Goal: Contribute content: Contribute content

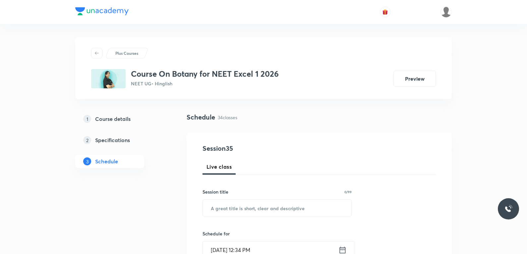
scroll to position [2026, 0]
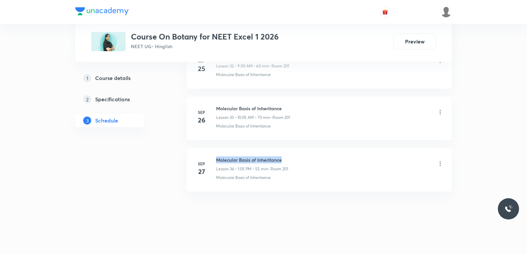
drag, startPoint x: 217, startPoint y: 161, endPoint x: 303, endPoint y: 162, distance: 85.9
click at [303, 162] on div "Molecular Basis of Inheritance Lesson 34 • 1:05 PM • 55 min • Room 201" at bounding box center [330, 164] width 228 height 16
copy h6 "Molecular Basis of Inheritance"
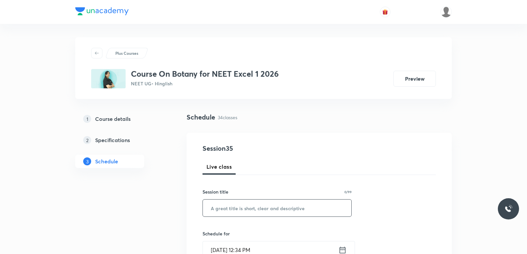
click at [259, 215] on input "text" at bounding box center [277, 207] width 149 height 17
paste input "Molecular Basis of Inheritance"
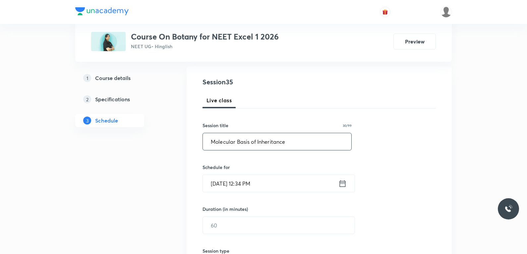
scroll to position [100, 0]
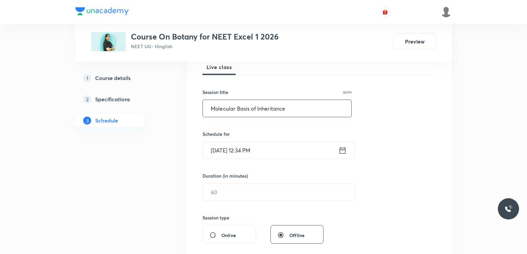
type input "Molecular Basis of Inheritance"
click at [244, 150] on input "Sep 30, 2025, 12:34 PM" at bounding box center [271, 150] width 136 height 17
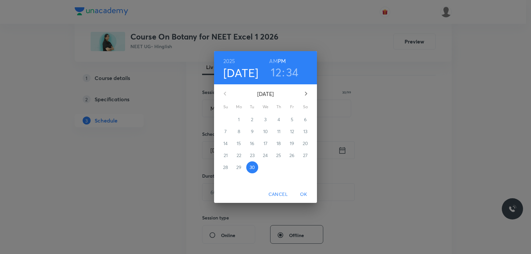
click at [274, 74] on h3 "12" at bounding box center [276, 72] width 11 height 14
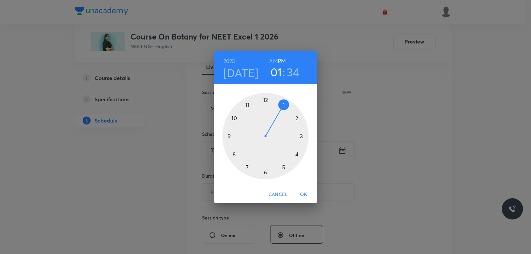
drag, startPoint x: 267, startPoint y: 100, endPoint x: 287, endPoint y: 104, distance: 20.9
click at [287, 104] on div at bounding box center [265, 136] width 86 height 86
drag, startPoint x: 251, startPoint y: 169, endPoint x: 289, endPoint y: 96, distance: 83.1
click at [289, 96] on div at bounding box center [265, 136] width 86 height 86
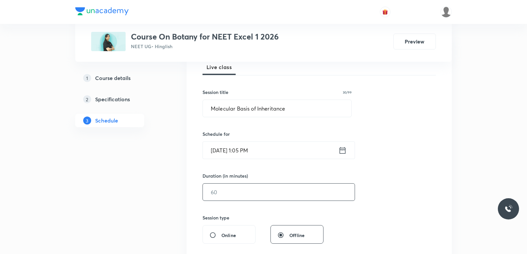
click at [230, 197] on input "text" at bounding box center [279, 191] width 152 height 17
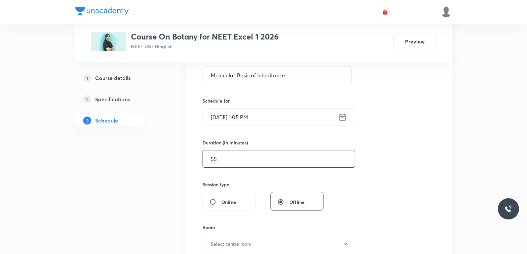
scroll to position [232, 0]
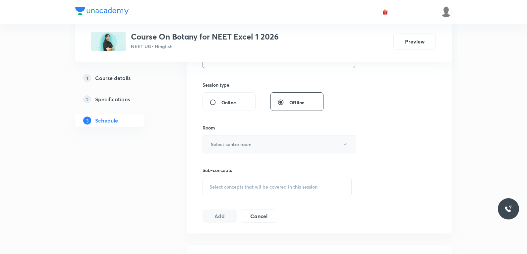
type input "55"
click at [292, 147] on button "Select centre room" at bounding box center [280, 144] width 154 height 18
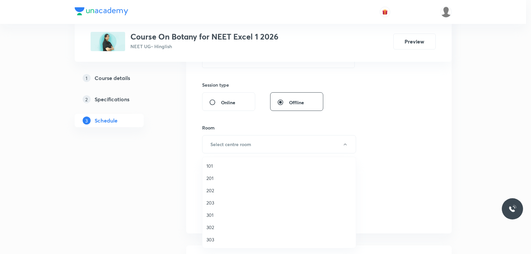
click at [219, 176] on span "201" at bounding box center [278, 177] width 145 height 7
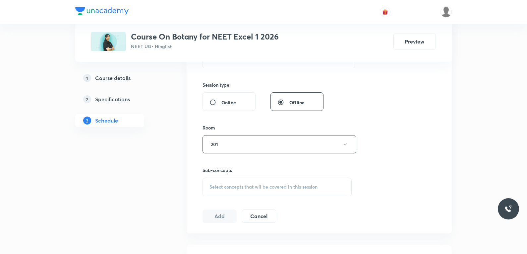
click at [278, 186] on span "Select concepts that wil be covered in this session" at bounding box center [264, 186] width 108 height 5
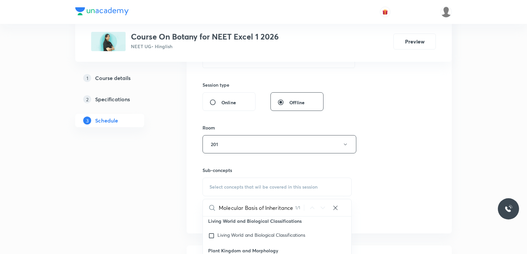
scroll to position [332, 0]
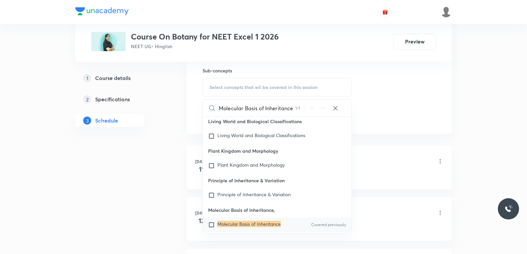
type input "Molecular Basis of Inheritance"
drag, startPoint x: 270, startPoint y: 203, endPoint x: 300, endPoint y: 194, distance: 30.6
click at [269, 221] on mark "Molecular Basis of Inheritance" at bounding box center [249, 224] width 63 height 6
checkbox input "true"
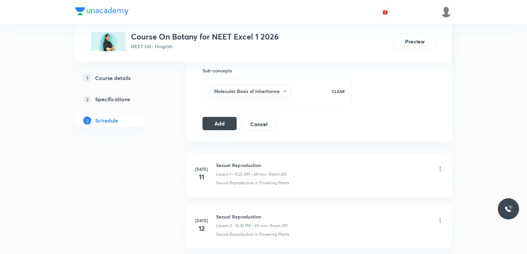
click at [222, 126] on button "Add" at bounding box center [220, 123] width 34 height 13
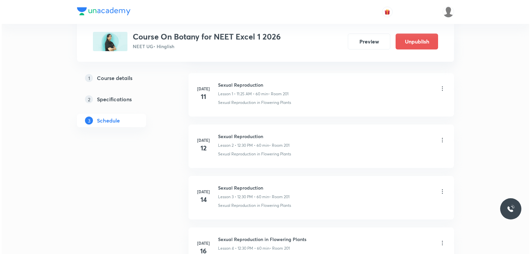
scroll to position [1773, 0]
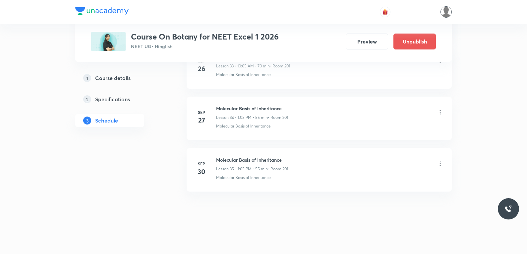
click at [449, 12] on img at bounding box center [446, 11] width 11 height 11
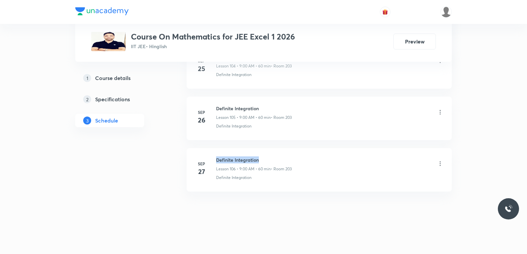
drag, startPoint x: 217, startPoint y: 161, endPoint x: 271, endPoint y: 161, distance: 54.4
click at [271, 161] on h6 "Definite Integration" at bounding box center [254, 159] width 76 height 7
copy h6 "Definite Integration"
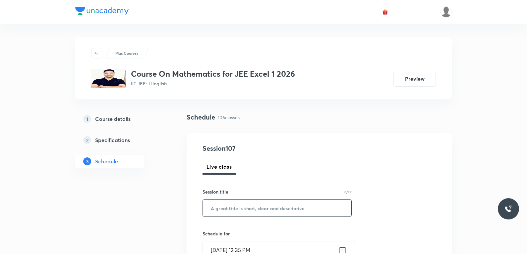
click at [277, 209] on input "text" at bounding box center [277, 207] width 149 height 17
paste input "Definite Integration"
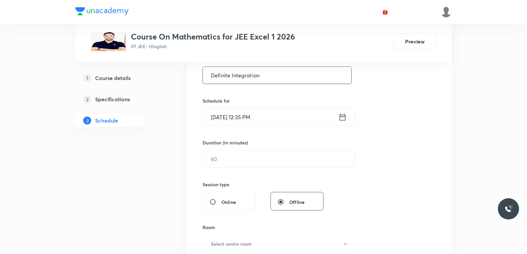
scroll to position [199, 0]
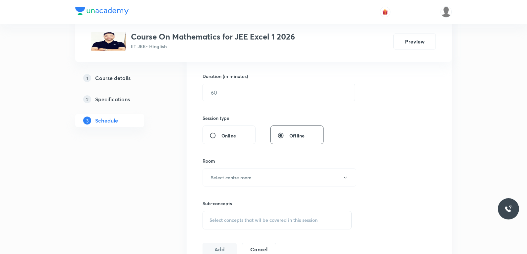
type input "Definite Integration"
click at [241, 231] on div "Session 107 Live class Session title 20/99 Definite Integration ​ Schedule for …" at bounding box center [320, 99] width 234 height 311
click at [255, 222] on span "Select concepts that wil be covered in this session" at bounding box center [264, 219] width 108 height 5
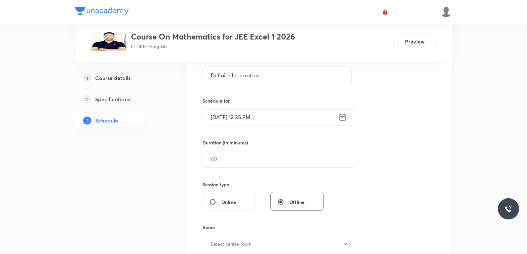
scroll to position [313, 0]
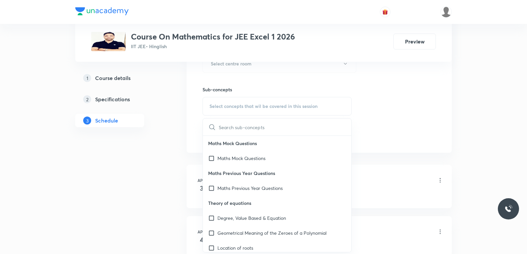
click at [238, 120] on input "text" at bounding box center [285, 126] width 133 height 17
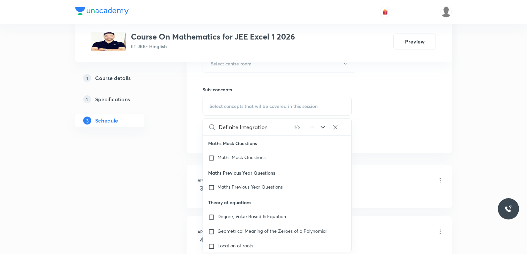
scroll to position [5653, 0]
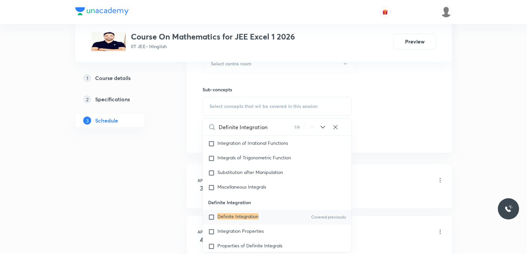
type input "Definite Integration"
click at [243, 219] on mark "Definite Integration" at bounding box center [238, 216] width 41 height 6
checkbox input "true"
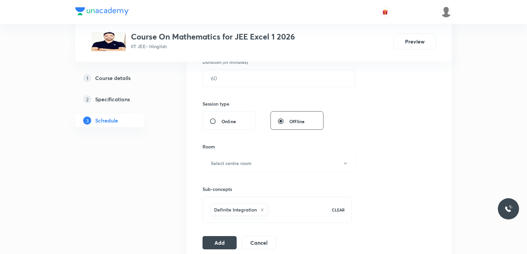
scroll to position [147, 0]
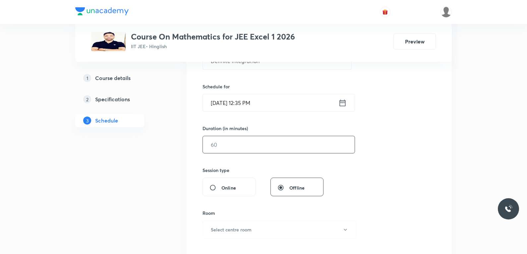
click at [234, 146] on input "text" at bounding box center [279, 144] width 152 height 17
type input "55"
click at [258, 103] on input "Sep 30, 2025, 12:35 PM" at bounding box center [271, 102] width 136 height 17
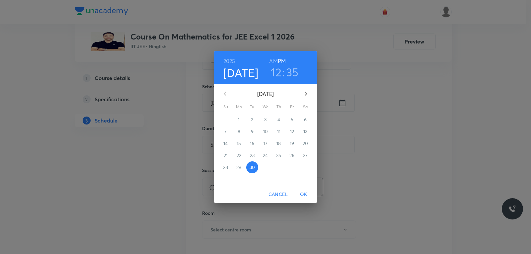
click at [279, 75] on h3 "12" at bounding box center [276, 72] width 11 height 14
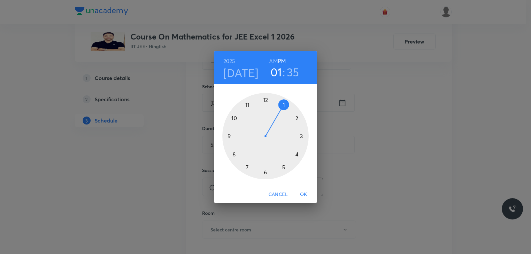
drag, startPoint x: 276, startPoint y: 101, endPoint x: 281, endPoint y: 103, distance: 5.4
click at [281, 103] on div at bounding box center [265, 136] width 86 height 86
click at [285, 104] on div at bounding box center [265, 136] width 86 height 86
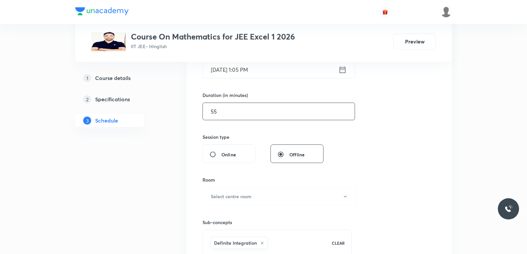
scroll to position [246, 0]
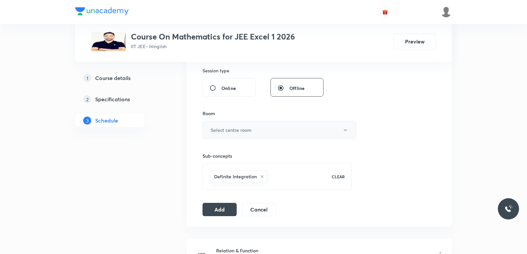
click at [258, 134] on button "Select centre room" at bounding box center [280, 130] width 154 height 18
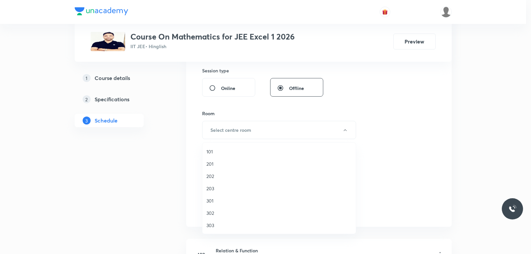
click at [220, 185] on span "203" at bounding box center [278, 188] width 145 height 7
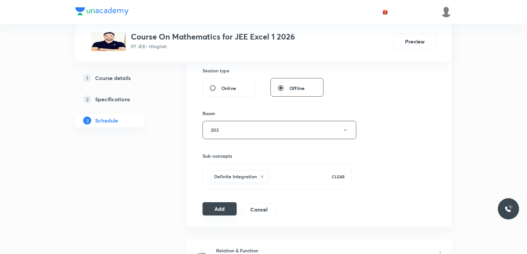
click at [224, 204] on button "Add" at bounding box center [220, 208] width 34 height 13
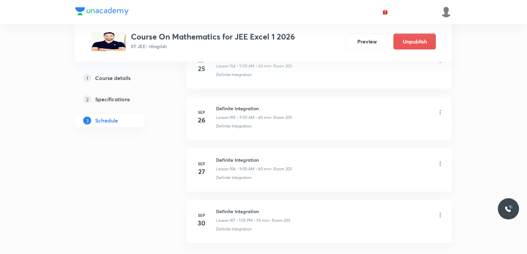
scroll to position [5474, 0]
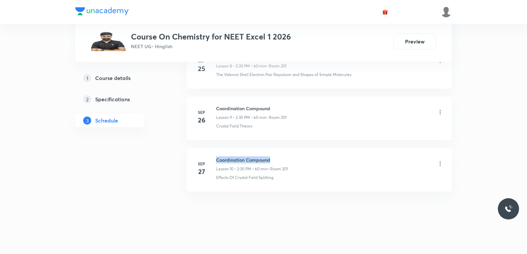
drag, startPoint x: 217, startPoint y: 160, endPoint x: 290, endPoint y: 162, distance: 73.0
click at [288, 162] on h6 "Coordination Compound" at bounding box center [252, 159] width 72 height 7
copy h6 "Coordination Compound"
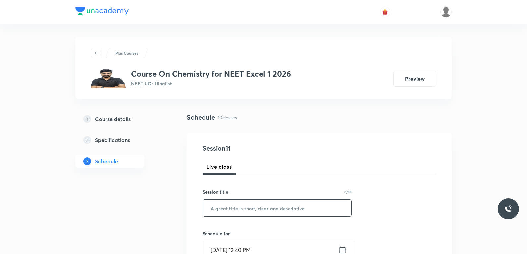
click at [255, 207] on input "text" at bounding box center [277, 207] width 149 height 17
paste input "Coordination Compound"
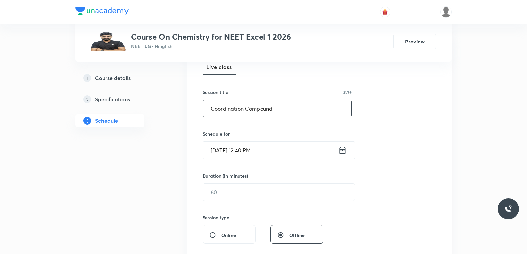
type input "Coordination Compound"
click at [229, 147] on input "Sep 30, 2025, 12:40 PM" at bounding box center [271, 150] width 136 height 17
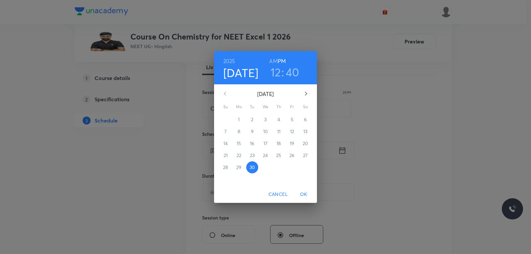
click at [277, 76] on h3 "12" at bounding box center [275, 72] width 11 height 14
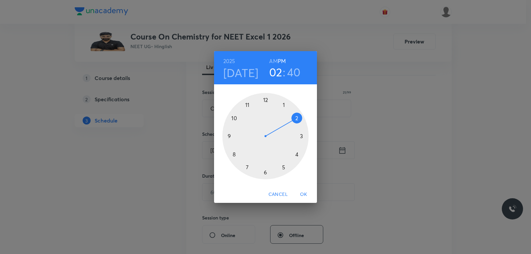
drag, startPoint x: 266, startPoint y: 102, endPoint x: 297, endPoint y: 119, distance: 35.2
click at [297, 119] on div at bounding box center [265, 136] width 86 height 86
drag, startPoint x: 237, startPoint y: 157, endPoint x: 264, endPoint y: 177, distance: 34.4
click at [264, 177] on div at bounding box center [265, 136] width 86 height 86
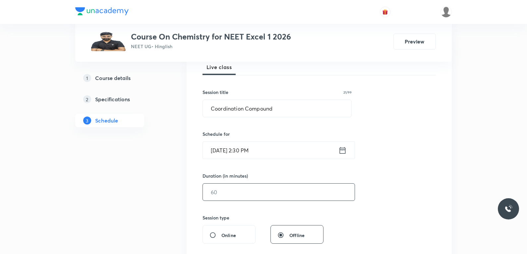
click at [235, 187] on input "text" at bounding box center [279, 191] width 152 height 17
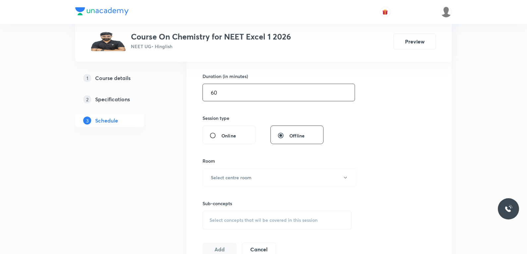
scroll to position [265, 0]
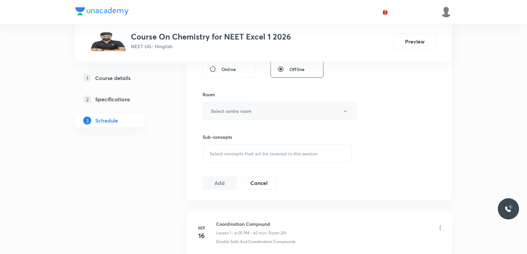
type input "60"
click at [274, 114] on button "Select centre room" at bounding box center [280, 111] width 154 height 18
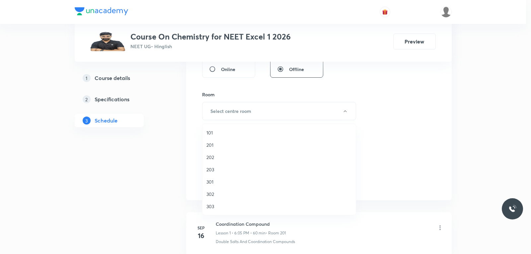
click at [223, 145] on span "201" at bounding box center [278, 144] width 145 height 7
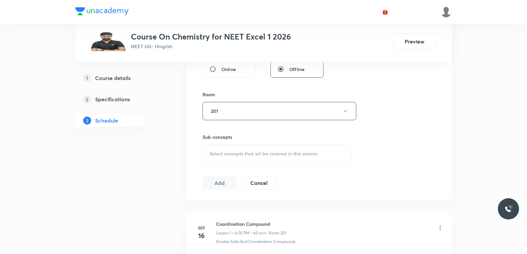
click at [282, 154] on span "Select concepts that wil be covered in this session" at bounding box center [264, 153] width 108 height 5
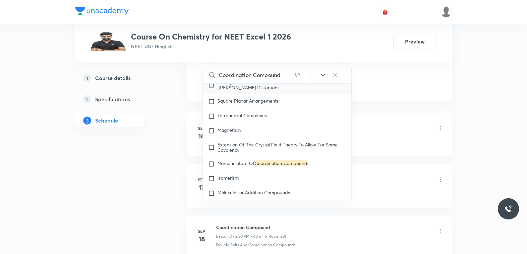
scroll to position [11001, 0]
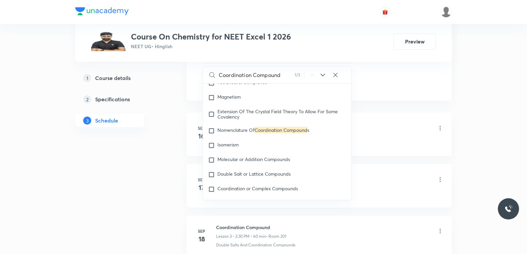
type input "Coordination Compound"
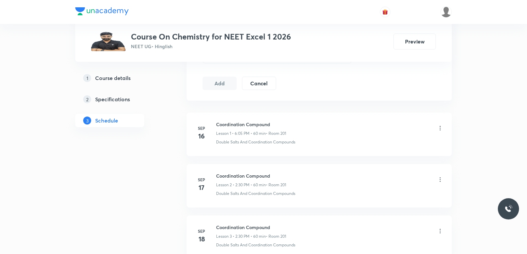
scroll to position [792, 0]
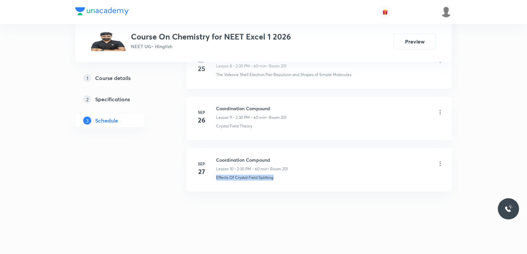
drag, startPoint x: 214, startPoint y: 183, endPoint x: 290, endPoint y: 180, distance: 75.7
click at [290, 180] on li "Sep 27 Coordination Compound Lesson 10 • 2:30 PM • 60 min • Room 201 Effects Of…" at bounding box center [319, 169] width 265 height 43
copy p "Effects Of Crystal Field Splitting"
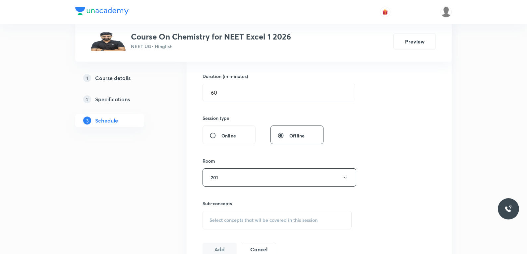
scroll to position [232, 0]
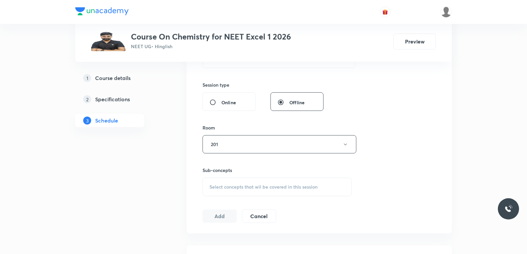
click at [264, 182] on div "Select concepts that wil be covered in this session" at bounding box center [277, 186] width 149 height 19
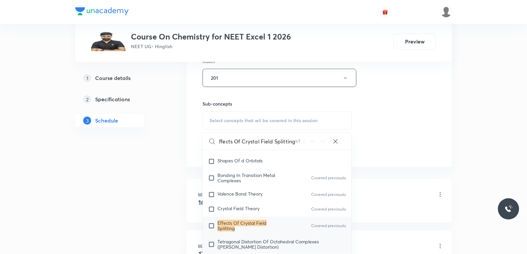
scroll to position [10908, 0]
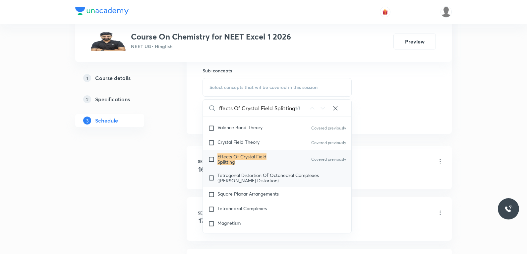
type input "Effects Of Crystal Field Splitting"
click at [253, 183] on span "Tetragonal Distortion Of Octahedral Complexes (Jahn-Teller Distortion)" at bounding box center [269, 178] width 102 height 12
checkbox input "true"
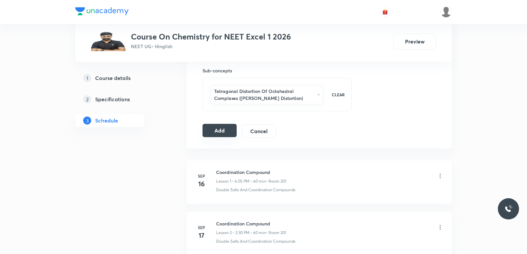
click at [224, 136] on button "Add" at bounding box center [220, 130] width 34 height 13
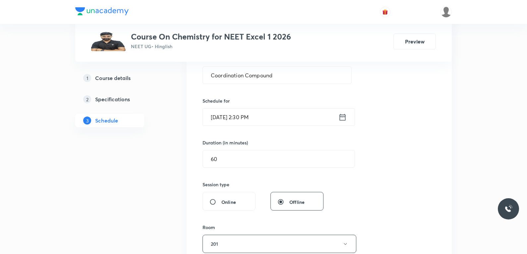
scroll to position [100, 0]
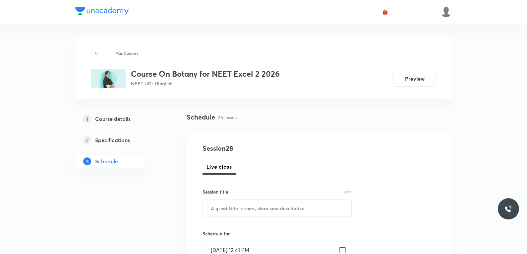
scroll to position [1666, 0]
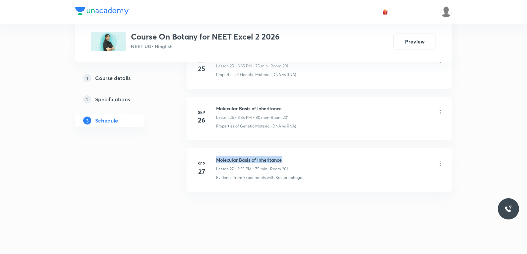
drag, startPoint x: 216, startPoint y: 161, endPoint x: 320, endPoint y: 163, distance: 103.8
click at [320, 163] on div "Molecular Basis of Inheritance Lesson 27 • 3:35 PM • 75 min • Room 201" at bounding box center [330, 164] width 228 height 16
copy h6 "Molecular Basis of Inheritance"
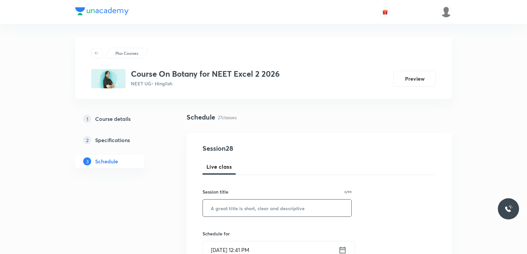
click at [300, 205] on input "text" at bounding box center [277, 207] width 149 height 17
paste input "Molecular Basis of Inheritance"
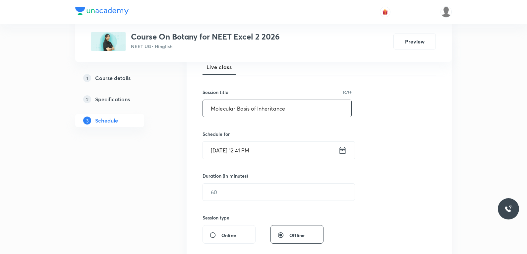
type input "Molecular Basis of Inheritance"
click at [240, 143] on input "[DATE] 12:41 PM" at bounding box center [271, 150] width 136 height 17
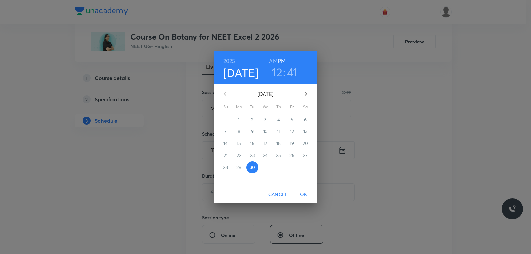
click at [279, 72] on h3 "12" at bounding box center [277, 72] width 11 height 14
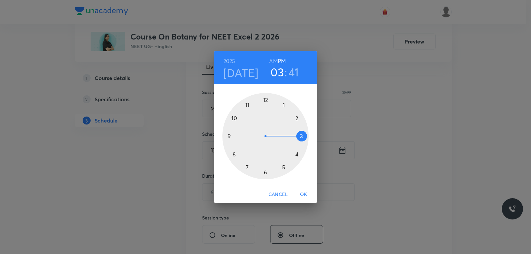
drag, startPoint x: 269, startPoint y: 102, endPoint x: 315, endPoint y: 146, distance: 63.6
click at [315, 146] on div "1 2 3 4 5 6 7 8 9 10 11 12" at bounding box center [265, 136] width 103 height 86
drag, startPoint x: 298, startPoint y: 150, endPoint x: 305, endPoint y: 134, distance: 17.4
click at [305, 134] on div at bounding box center [265, 136] width 86 height 86
drag, startPoint x: 236, startPoint y: 150, endPoint x: 247, endPoint y: 164, distance: 18.1
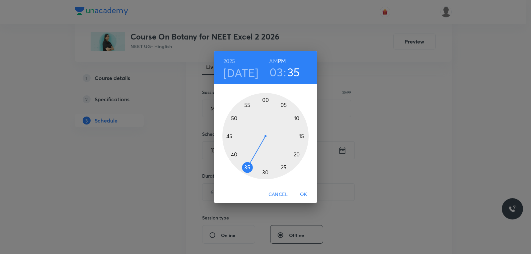
click at [247, 164] on div at bounding box center [265, 136] width 86 height 86
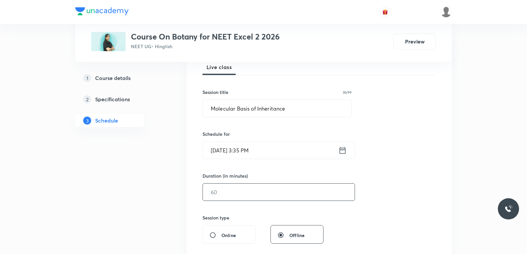
click at [224, 191] on input "text" at bounding box center [279, 191] width 152 height 17
drag, startPoint x: 233, startPoint y: 197, endPoint x: 349, endPoint y: 188, distance: 115.8
click at [233, 198] on input "text" at bounding box center [279, 191] width 152 height 17
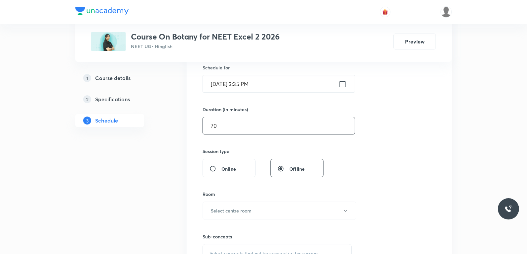
scroll to position [199, 0]
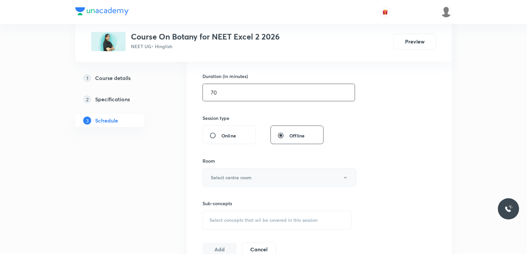
type input "70"
click at [243, 176] on h6 "Select centre room" at bounding box center [231, 177] width 41 height 7
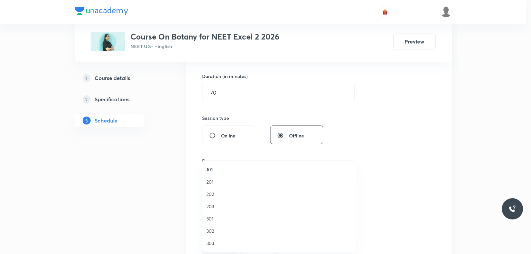
click at [216, 180] on span "201" at bounding box center [278, 181] width 145 height 7
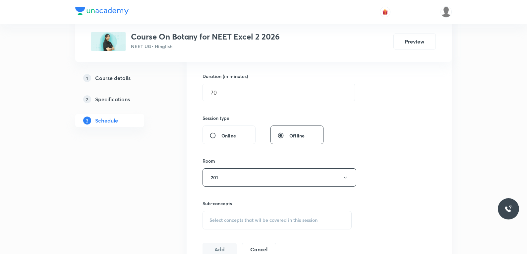
click at [274, 213] on div "Select concepts that wil be covered in this session" at bounding box center [277, 220] width 149 height 19
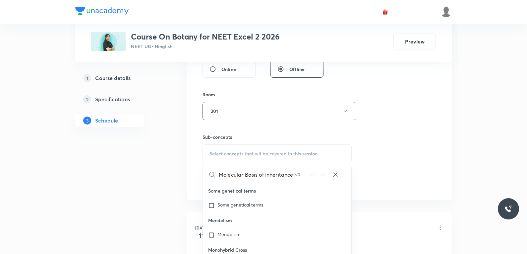
scroll to position [332, 0]
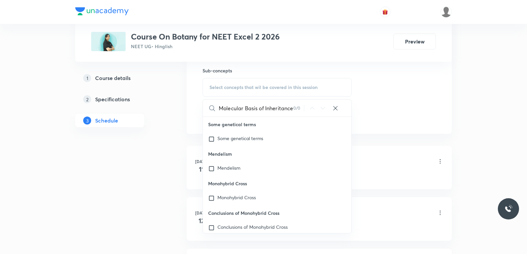
type input "Molecular Basis of Inheritance"
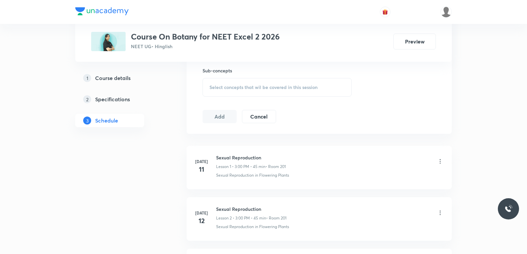
scroll to position [1666, 0]
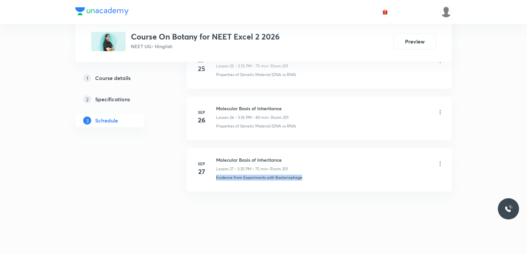
drag, startPoint x: 214, startPoint y: 181, endPoint x: 321, endPoint y: 184, distance: 106.5
click at [321, 184] on li "[DATE] Molecular Basis of Inheritance Lesson 27 • 3:35 PM • 75 min • Room 201 E…" at bounding box center [319, 169] width 265 height 43
copy p "Evidence from Experiments with Bacteriophage"
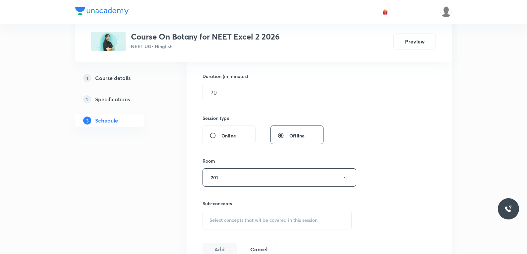
scroll to position [299, 0]
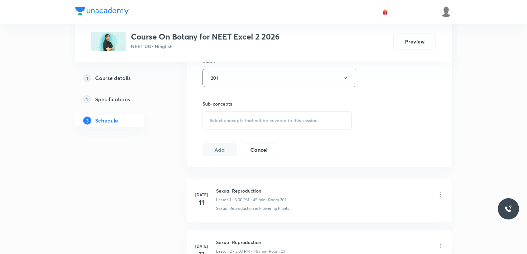
click at [296, 118] on span "Select concepts that wil be covered in this session" at bounding box center [264, 120] width 108 height 5
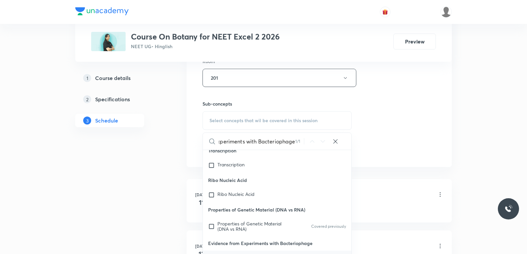
scroll to position [2983, 0]
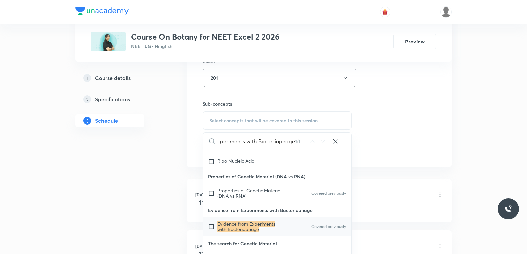
type input "Evidence from Experiments with Bacteriophage"
click at [249, 221] on mark "Evidence from Experiments with Bacteriophage" at bounding box center [247, 227] width 58 height 12
checkbox input "true"
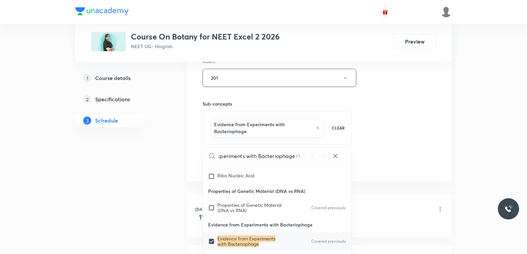
scroll to position [0, 0]
click at [430, 110] on div "Session 28 Live class Session title 30/99 Molecular Basis of Inheritance ​ Sche…" at bounding box center [320, 8] width 234 height 326
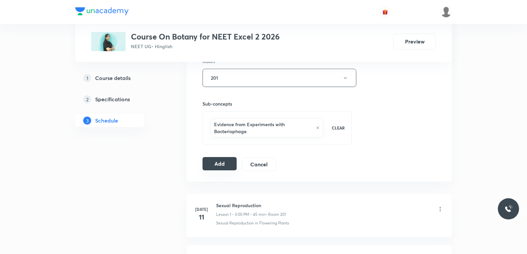
click at [222, 167] on button "Add" at bounding box center [220, 163] width 34 height 13
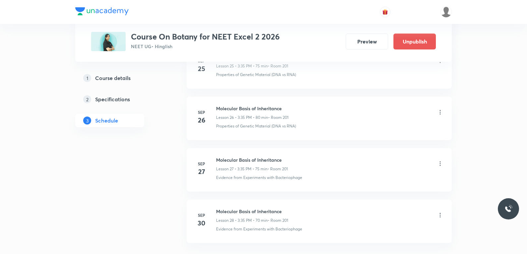
scroll to position [1413, 0]
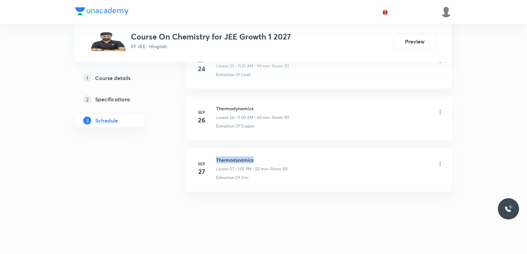
drag, startPoint x: 217, startPoint y: 160, endPoint x: 269, endPoint y: 160, distance: 51.7
click at [269, 160] on h6 "Thermodynamics" at bounding box center [251, 159] width 71 height 7
copy h6 "Thermodynamics"
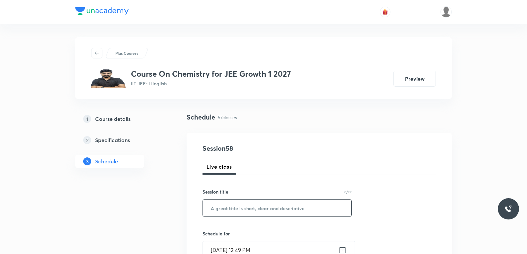
click at [254, 211] on input "text" at bounding box center [277, 207] width 149 height 17
paste input "Thermodynamics"
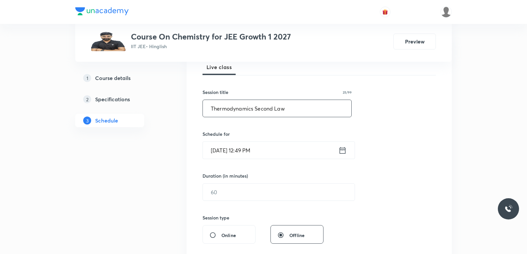
scroll to position [133, 0]
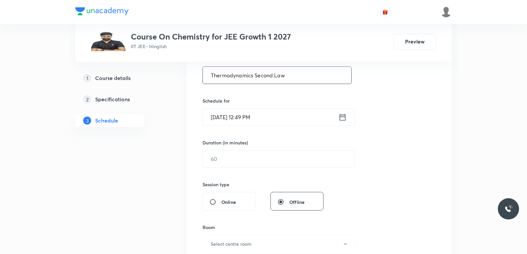
type input "Thermodynamics Second Law"
click at [244, 119] on input "Sep 30, 2025, 12:49 PM" at bounding box center [271, 116] width 136 height 17
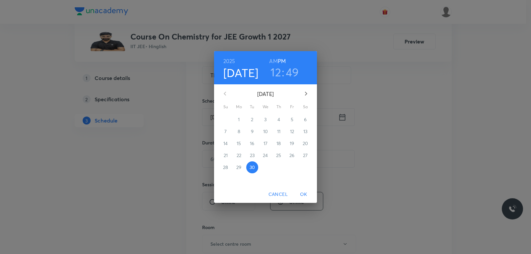
click at [279, 75] on h3 "12" at bounding box center [275, 72] width 11 height 14
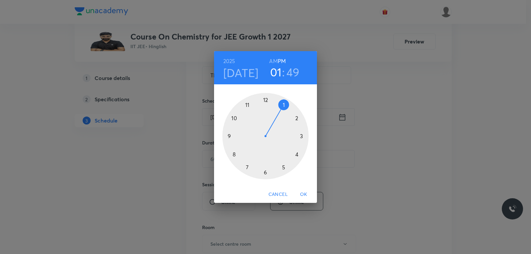
click at [288, 111] on div at bounding box center [265, 136] width 86 height 86
click at [284, 105] on div at bounding box center [265, 136] width 86 height 86
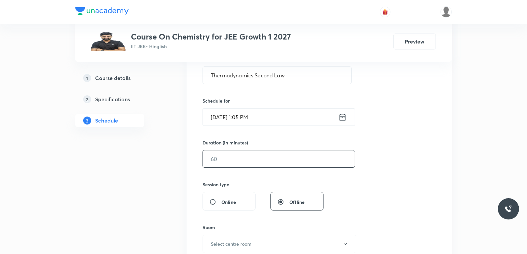
click at [236, 160] on input "text" at bounding box center [279, 158] width 152 height 17
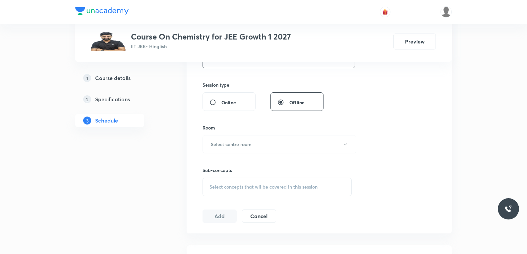
scroll to position [265, 0]
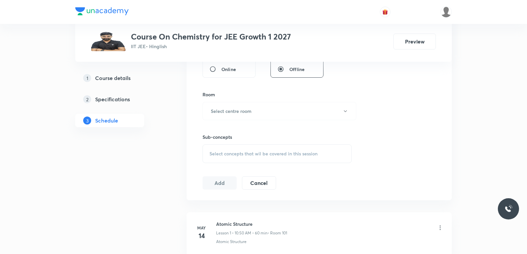
type input "55"
click at [270, 101] on div "Room Select centre room" at bounding box center [277, 105] width 149 height 29
click at [265, 115] on button "Select centre room" at bounding box center [280, 111] width 154 height 18
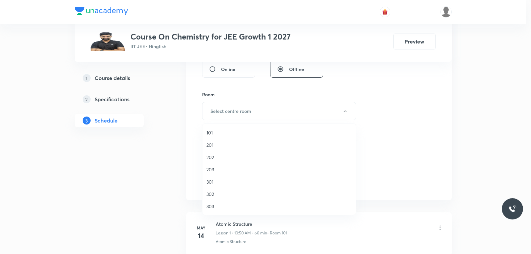
click at [218, 132] on span "101" at bounding box center [278, 132] width 145 height 7
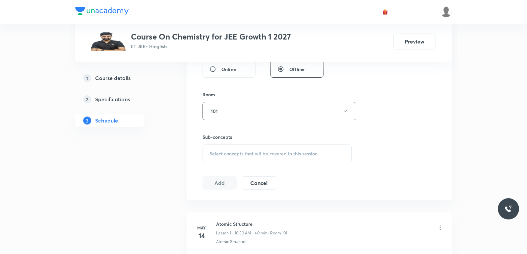
click at [279, 155] on span "Select concepts that wil be covered in this session" at bounding box center [264, 153] width 108 height 5
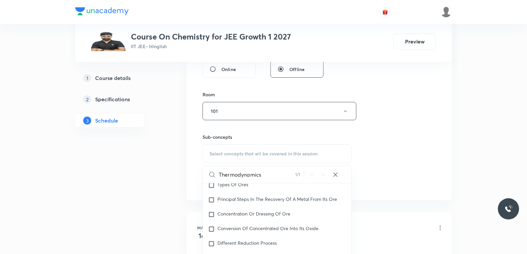
scroll to position [365, 0]
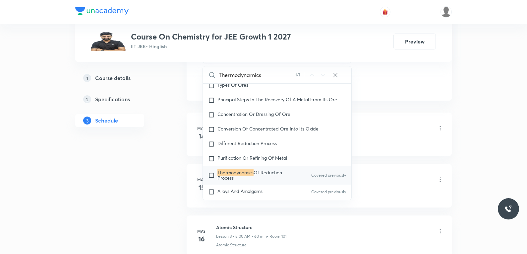
type input "Thermodynamics"
click at [255, 170] on span "Of Reduction Process" at bounding box center [250, 175] width 65 height 12
checkbox input "true"
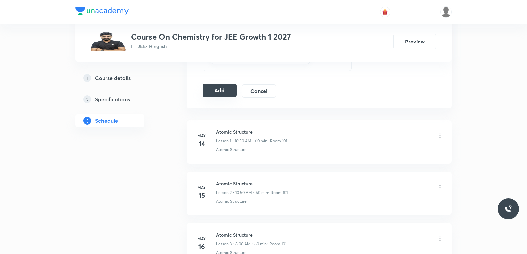
click at [225, 93] on button "Add" at bounding box center [220, 90] width 34 height 13
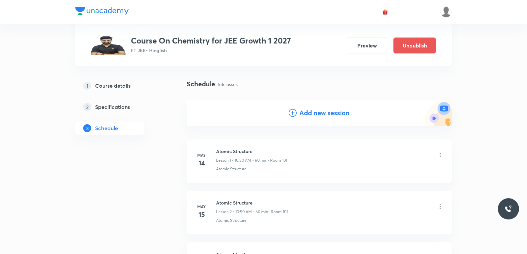
scroll to position [2955, 0]
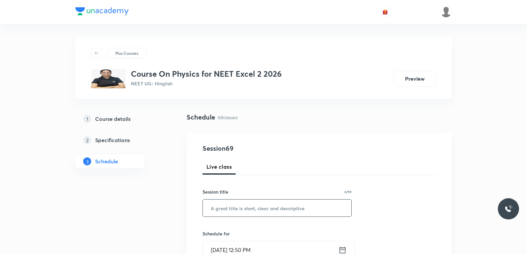
click at [287, 208] on input "text" at bounding box center [277, 207] width 149 height 17
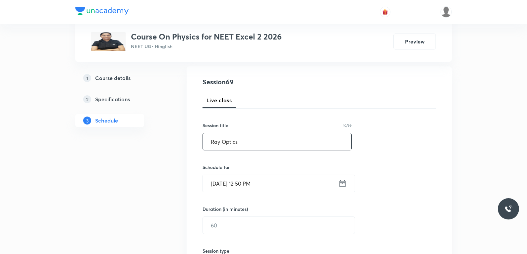
scroll to position [100, 0]
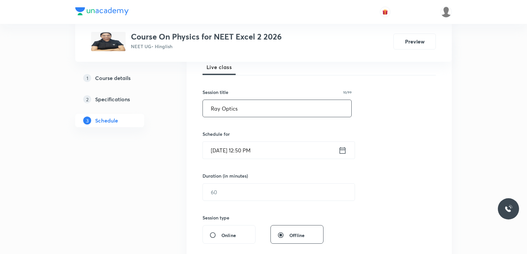
type input "Ray Optics"
click at [242, 148] on input "Sep 30, 2025, 12:50 PM" at bounding box center [271, 150] width 136 height 17
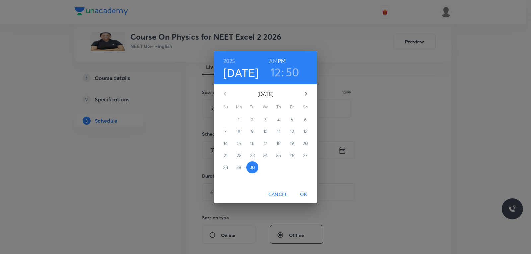
click at [274, 75] on h3 "12" at bounding box center [275, 72] width 11 height 14
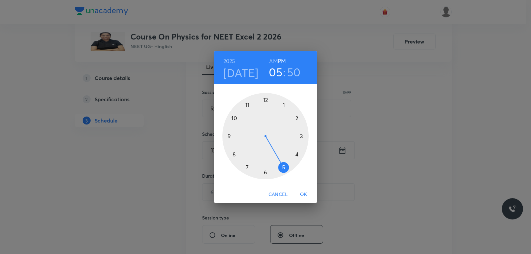
drag, startPoint x: 271, startPoint y: 106, endPoint x: 292, endPoint y: 169, distance: 66.9
click at [292, 169] on div at bounding box center [265, 136] width 86 height 86
drag, startPoint x: 234, startPoint y: 118, endPoint x: 265, endPoint y: 101, distance: 35.2
click at [265, 101] on div at bounding box center [265, 136] width 86 height 86
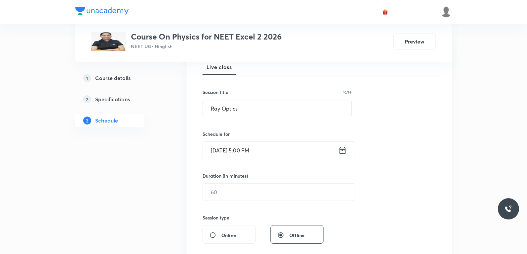
drag, startPoint x: 247, startPoint y: 192, endPoint x: 368, endPoint y: 179, distance: 121.5
click at [250, 192] on input "text" at bounding box center [279, 191] width 152 height 17
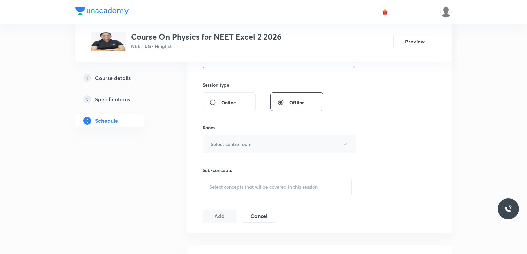
type input "60"
click at [236, 143] on h6 "Select centre room" at bounding box center [231, 144] width 41 height 7
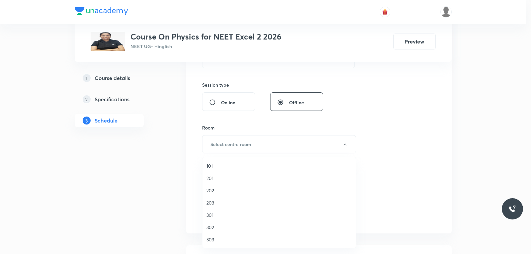
click at [219, 176] on span "201" at bounding box center [278, 177] width 145 height 7
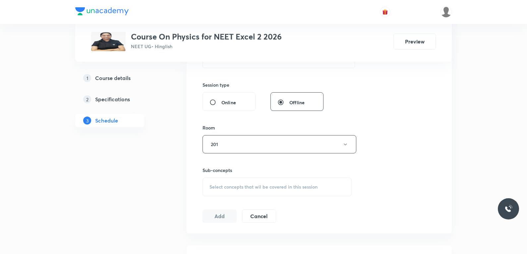
click at [258, 185] on span "Select concepts that wil be covered in this session" at bounding box center [264, 186] width 108 height 5
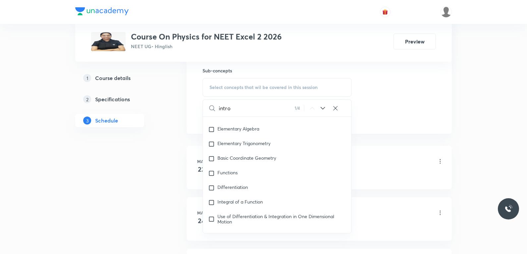
scroll to position [11190, 0]
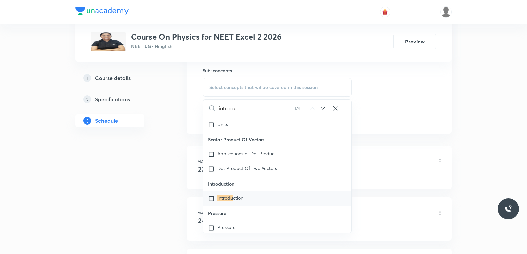
type input "introdu"
click at [219, 201] on mark "Introdu" at bounding box center [226, 197] width 16 height 6
checkbox input "true"
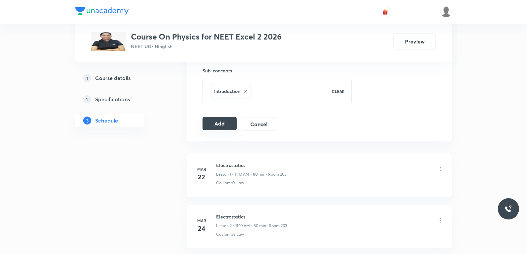
click at [220, 121] on button "Add" at bounding box center [220, 123] width 34 height 13
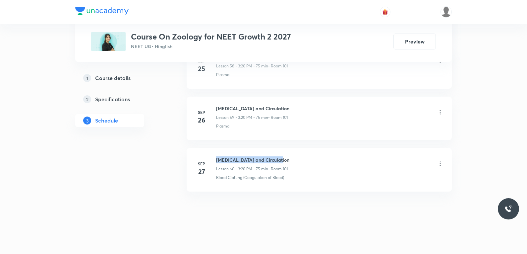
drag, startPoint x: 217, startPoint y: 160, endPoint x: 303, endPoint y: 156, distance: 86.3
click at [303, 156] on div "Body Fluids and Circulation Lesson 60 • 3:20 PM • 75 min • Room 101" at bounding box center [330, 164] width 228 height 16
copy h6 "Body Fluids and Circulation"
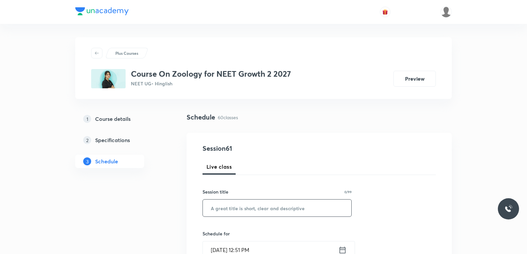
click at [291, 205] on input "text" at bounding box center [277, 207] width 149 height 17
paste input "Body Fluids and Circulation"
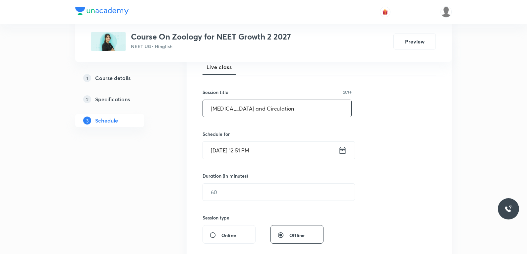
type input "Body Fluids and Circulation"
click at [240, 154] on input "Sep 30, 2025, 12:51 PM" at bounding box center [271, 150] width 136 height 17
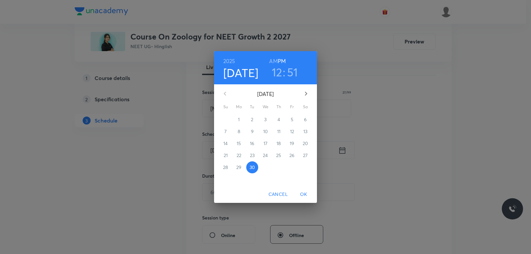
click at [278, 76] on h3 "12" at bounding box center [277, 72] width 11 height 14
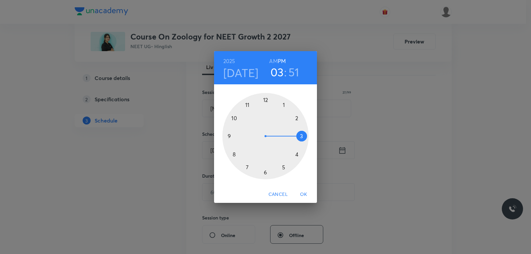
drag, startPoint x: 278, startPoint y: 114, endPoint x: 299, endPoint y: 139, distance: 31.6
click at [299, 139] on div at bounding box center [265, 136] width 86 height 86
drag, startPoint x: 297, startPoint y: 124, endPoint x: 306, endPoint y: 137, distance: 16.2
click at [306, 137] on div at bounding box center [265, 136] width 86 height 86
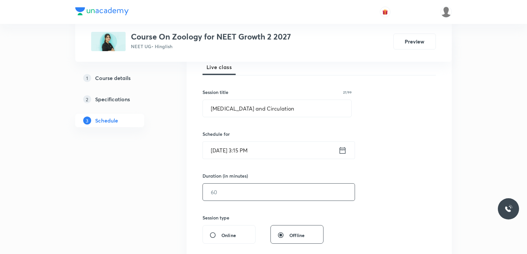
click at [232, 194] on input "text" at bounding box center [279, 191] width 152 height 17
click at [252, 151] on input "Sep 30, 2025, 3:15 PM" at bounding box center [271, 150] width 136 height 17
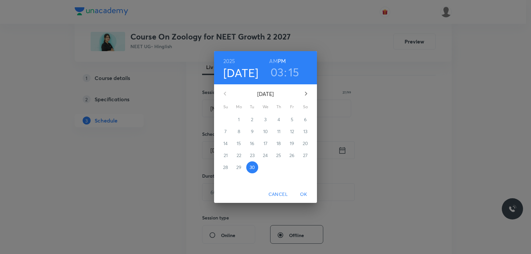
click at [289, 68] on h3 "15" at bounding box center [293, 72] width 11 height 14
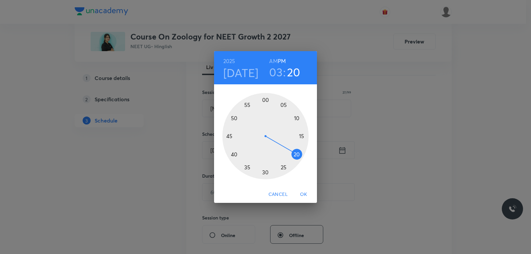
drag, startPoint x: 305, startPoint y: 141, endPoint x: 299, endPoint y: 156, distance: 15.9
click at [299, 156] on div at bounding box center [265, 136] width 86 height 86
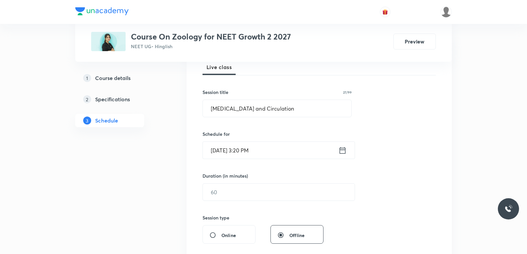
click at [226, 204] on div "Session 61 Live class Session title 27/99 Body Fluids and Circulation ​ Schedul…" at bounding box center [320, 199] width 234 height 311
click at [260, 190] on input "text" at bounding box center [279, 191] width 152 height 17
type input "80"
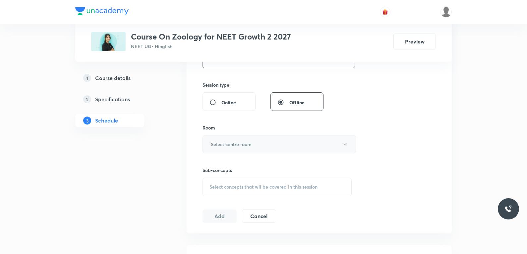
click at [253, 148] on button "Select centre room" at bounding box center [280, 144] width 154 height 18
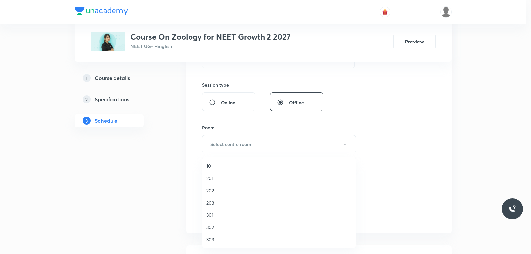
click at [228, 166] on span "101" at bounding box center [278, 165] width 145 height 7
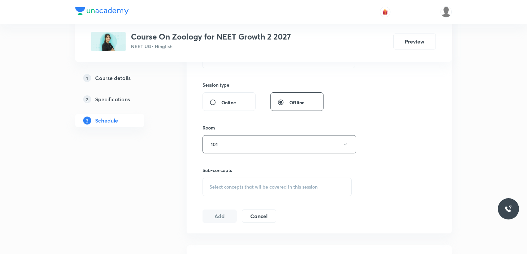
click at [262, 183] on div "Select concepts that wil be covered in this session" at bounding box center [277, 186] width 149 height 19
click at [399, 142] on div "Session 61 Live class Session title 27/99 Body Fluids and Circulation ​ Schedul…" at bounding box center [320, 66] width 234 height 311
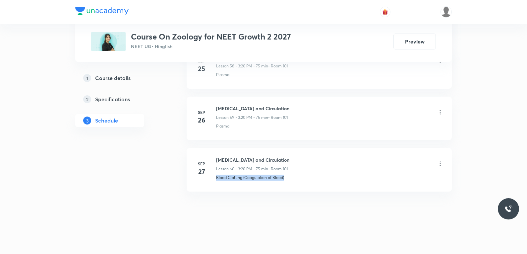
drag, startPoint x: 216, startPoint y: 183, endPoint x: 334, endPoint y: 182, distance: 118.4
click at [334, 182] on li "Sep 27 Body Fluids and Circulation Lesson 60 • 3:20 PM • 75 min • Room 101 Bloo…" at bounding box center [319, 169] width 265 height 43
copy p "Blood Clotting (Coagulation of Blood)"
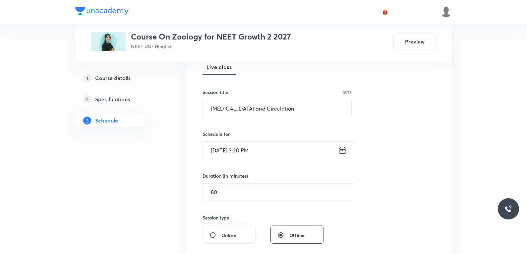
scroll to position [232, 0]
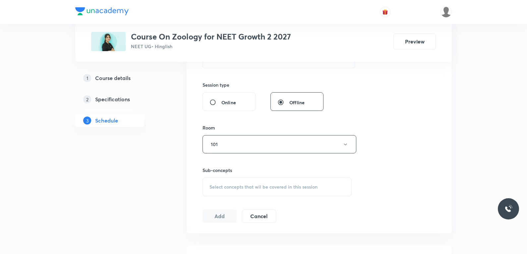
click at [277, 186] on span "Select concepts that wil be covered in this session" at bounding box center [264, 186] width 108 height 5
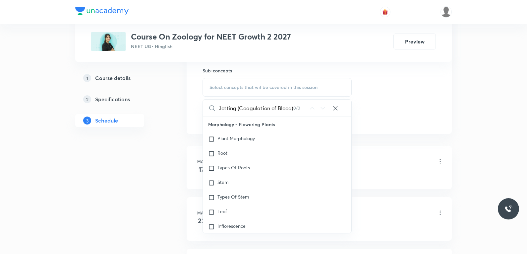
click at [235, 109] on input "Blood Clotting (Coagulation of Blood)" at bounding box center [256, 108] width 75 height 17
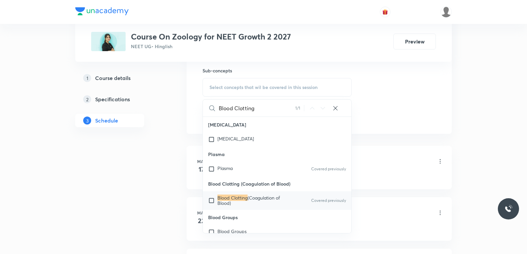
type input "Blood Clotting"
click at [260, 205] on p "Blood Clotting (Coagulation of Blood)" at bounding box center [251, 200] width 67 height 11
checkbox input "true"
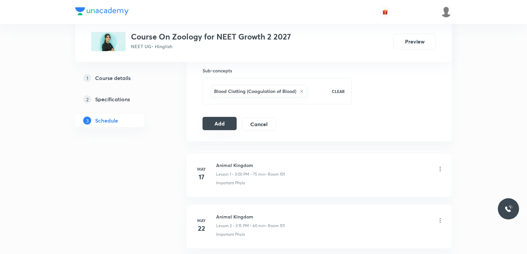
click at [214, 124] on button "Add" at bounding box center [220, 123] width 34 height 13
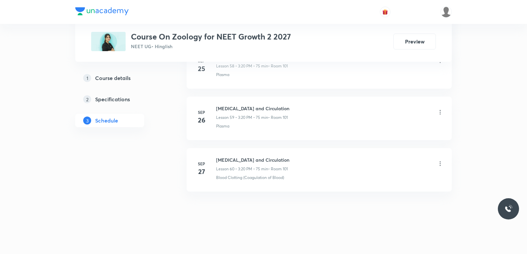
scroll to position [3058, 0]
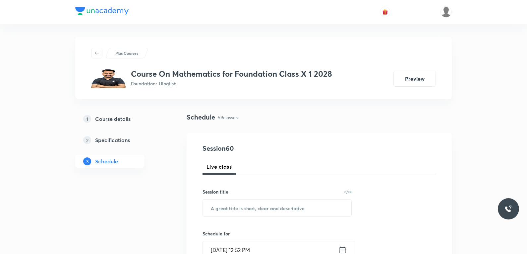
scroll to position [3311, 0]
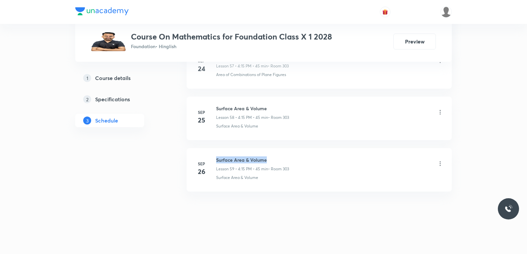
drag, startPoint x: 216, startPoint y: 159, endPoint x: 305, endPoint y: 157, distance: 88.6
click at [305, 157] on div "Surface Area & Volume Lesson 59 • 4:15 PM • 45 min • Room 303" at bounding box center [330, 164] width 228 height 16
copy h6 "Surface Area & Volume"
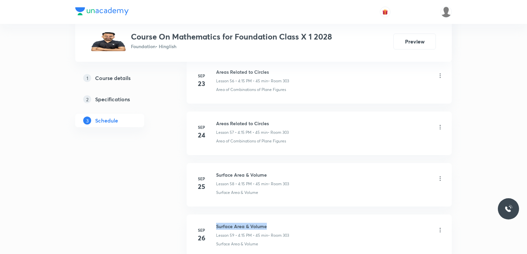
scroll to position [0, 0]
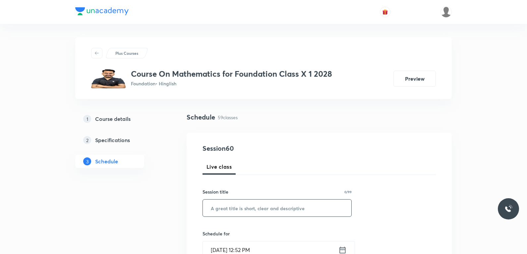
click at [277, 205] on input "text" at bounding box center [277, 207] width 149 height 17
paste input "Surface Area & Volume"
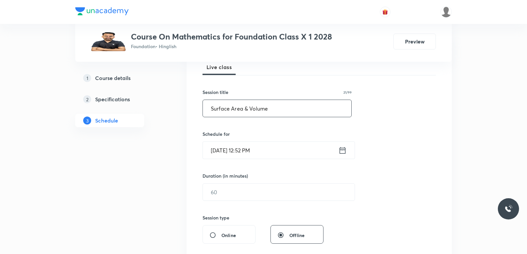
type input "Surface Area & Volume"
click at [233, 149] on input "Sep 30, 2025, 12:52 PM" at bounding box center [271, 150] width 136 height 17
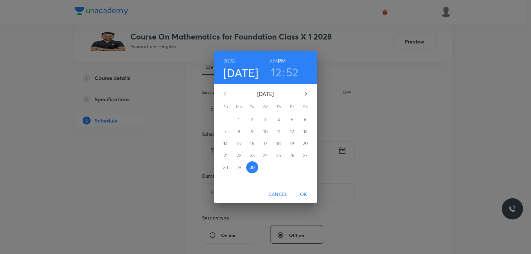
click at [279, 74] on h3 "12" at bounding box center [276, 72] width 11 height 14
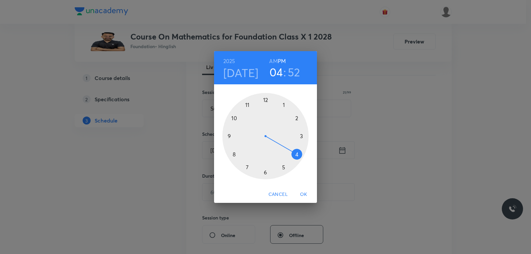
drag, startPoint x: 270, startPoint y: 102, endPoint x: 292, endPoint y: 149, distance: 52.5
click at [292, 149] on div at bounding box center [265, 136] width 86 height 86
drag, startPoint x: 239, startPoint y: 114, endPoint x: 303, endPoint y: 136, distance: 67.0
click at [303, 136] on div at bounding box center [265, 136] width 86 height 86
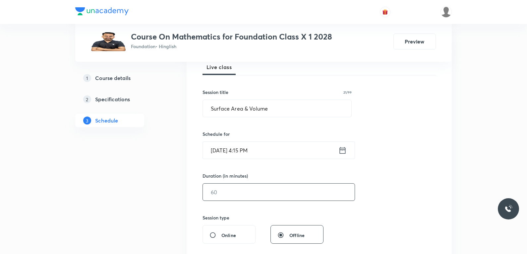
click at [220, 192] on input "text" at bounding box center [279, 191] width 152 height 17
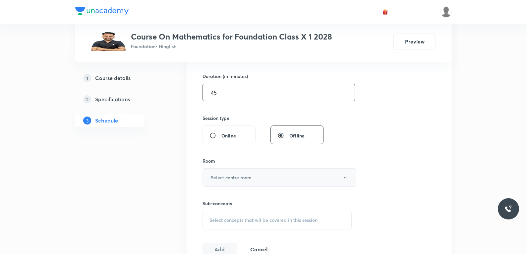
scroll to position [265, 0]
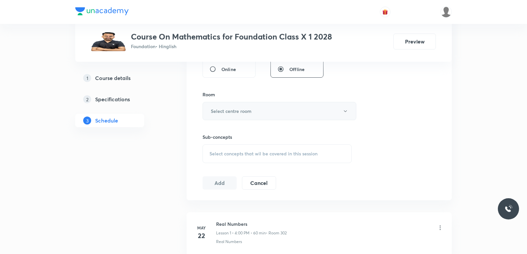
type input "45"
click at [275, 114] on button "Select centre room" at bounding box center [280, 111] width 154 height 18
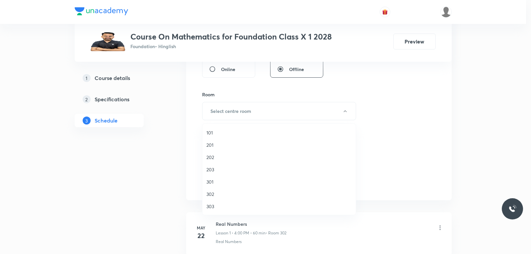
click at [218, 207] on span "303" at bounding box center [278, 206] width 145 height 7
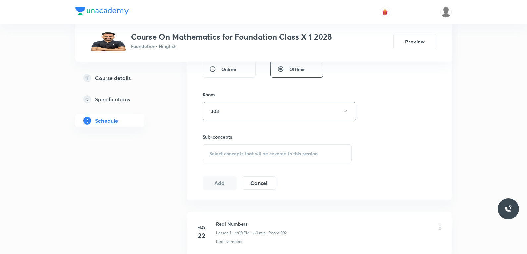
click at [275, 152] on span "Select concepts that wil be covered in this session" at bounding box center [264, 153] width 108 height 5
click at [402, 117] on div "Session 60 Live class Session title 21/99 Surface Area & Volume ​ Schedule for …" at bounding box center [320, 33] width 234 height 311
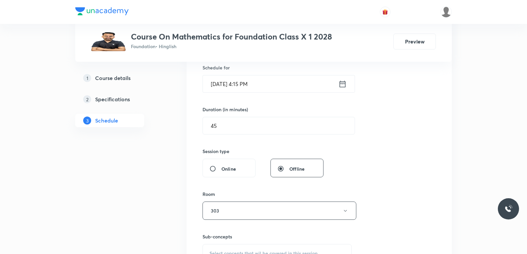
scroll to position [232, 0]
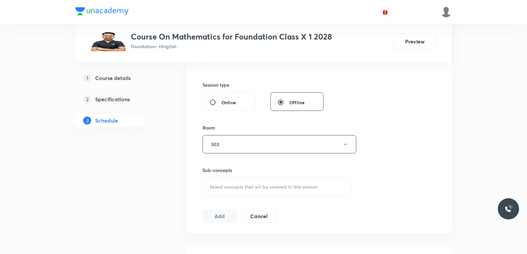
click at [254, 186] on span "Select concepts that wil be covered in this session" at bounding box center [264, 186] width 108 height 5
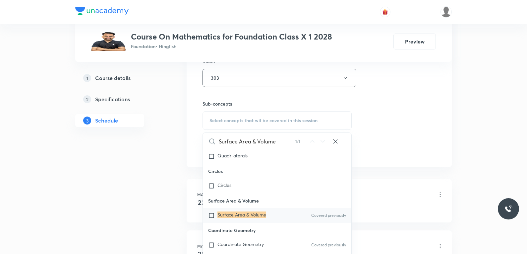
type input "Surface Area & Volume"
click at [237, 218] on mark "Surface Area & Volume" at bounding box center [242, 214] width 49 height 6
checkbox input "true"
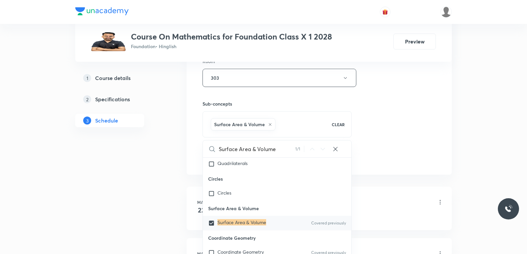
click at [406, 120] on div "Session 60 Live class Session title 21/99 Surface Area & Volume ​ Schedule for …" at bounding box center [320, 4] width 234 height 319
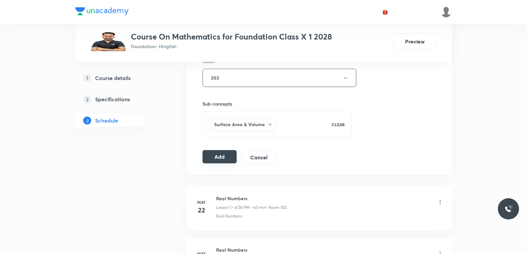
click at [224, 159] on button "Add" at bounding box center [220, 156] width 34 height 13
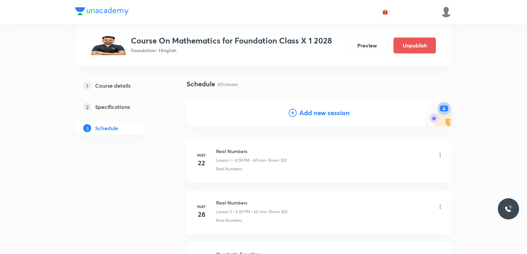
scroll to position [3058, 0]
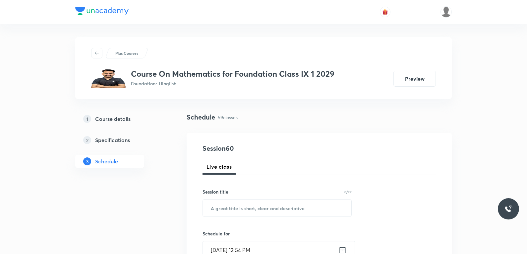
scroll to position [3311, 0]
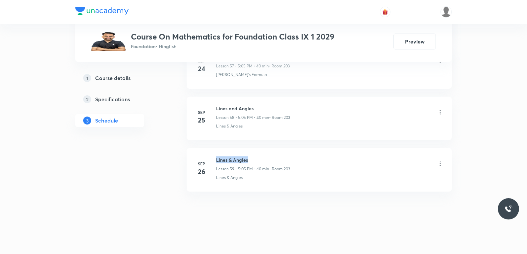
drag, startPoint x: 216, startPoint y: 159, endPoint x: 256, endPoint y: 159, distance: 40.1
click at [256, 159] on div "[DATE] Lines & Angles Lesson 59 • 5:05 PM • 40 min • Room 203 Lines & Angles" at bounding box center [319, 168] width 249 height 24
copy h6 "Lines & Angles"
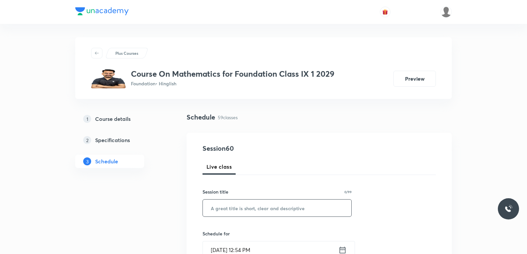
click at [252, 205] on input "text" at bounding box center [277, 207] width 149 height 17
paste input "Lines & Angles"
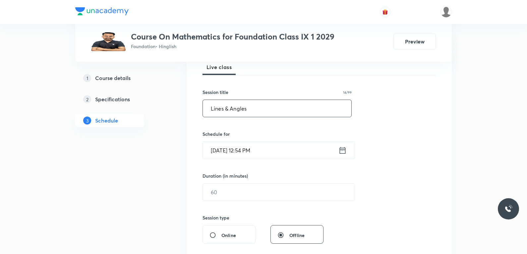
type input "Lines & Angles"
click at [228, 152] on input "[DATE] 12:54 PM" at bounding box center [271, 150] width 136 height 17
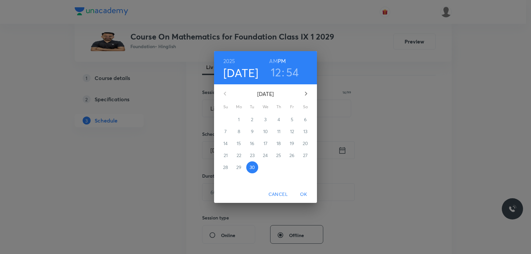
click at [274, 71] on h3 "12" at bounding box center [276, 72] width 11 height 14
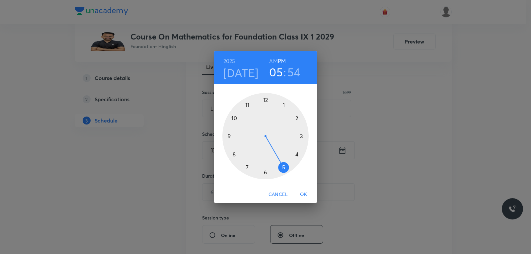
drag, startPoint x: 268, startPoint y: 103, endPoint x: 286, endPoint y: 168, distance: 67.8
click at [286, 168] on div at bounding box center [265, 136] width 86 height 86
drag, startPoint x: 246, startPoint y: 104, endPoint x: 286, endPoint y: 103, distance: 40.2
click at [286, 103] on div at bounding box center [265, 136] width 86 height 86
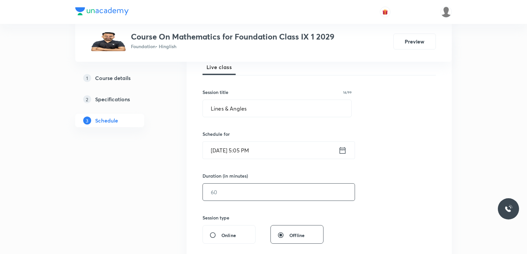
click at [220, 197] on input "text" at bounding box center [279, 191] width 152 height 17
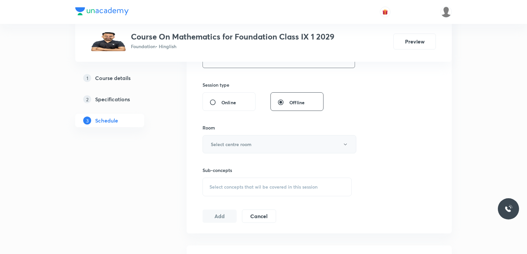
type input "40"
click at [259, 143] on button "Select centre room" at bounding box center [280, 144] width 154 height 18
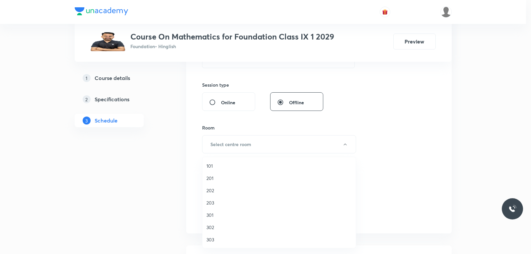
click at [216, 199] on span "203" at bounding box center [278, 202] width 145 height 7
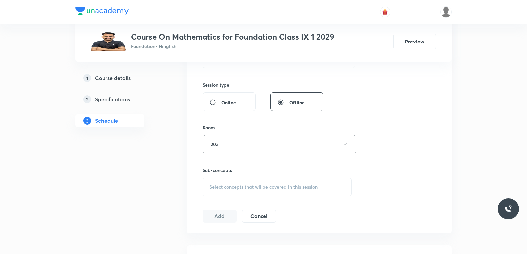
click at [264, 191] on div "Select concepts that wil be covered in this session" at bounding box center [277, 186] width 149 height 19
click at [394, 112] on div "Session 60 Live class Session title 14/99 Lines & Angles ​ Schedule for [DATE] …" at bounding box center [320, 66] width 234 height 311
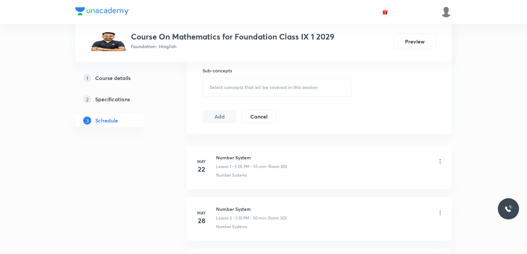
click at [284, 88] on span "Select concepts that wil be covered in this session" at bounding box center [264, 87] width 108 height 5
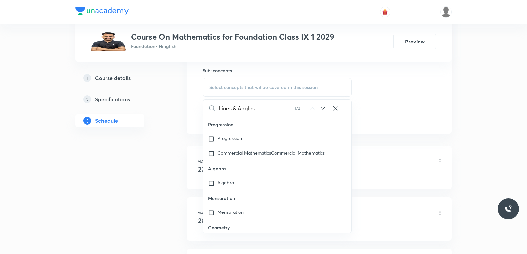
scroll to position [3590, 0]
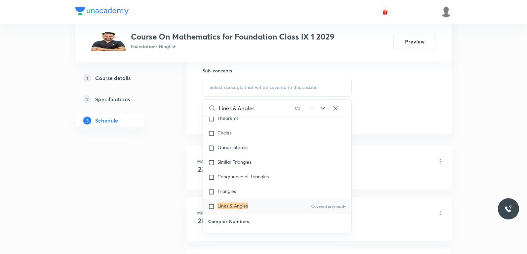
type input "Lines & Angles"
click at [235, 202] on mark "Lines & Angles" at bounding box center [233, 205] width 31 height 6
checkbox input "true"
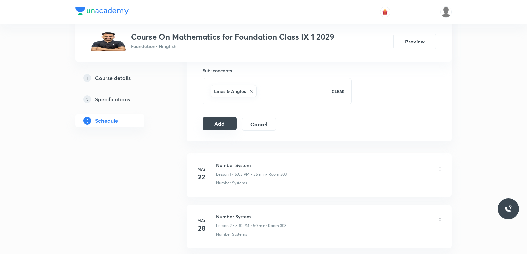
click at [226, 128] on button "Add" at bounding box center [220, 123] width 34 height 13
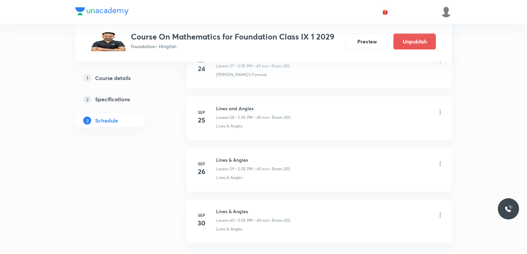
scroll to position [3058, 0]
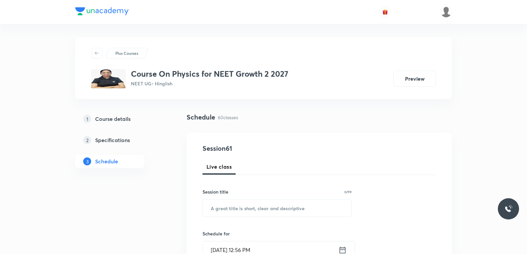
scroll to position [3363, 0]
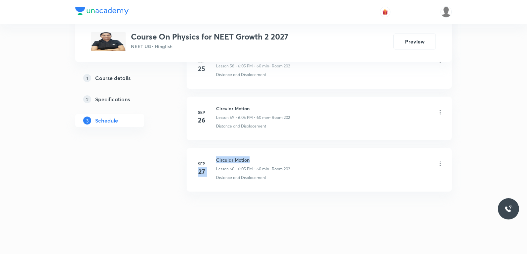
drag, startPoint x: 216, startPoint y: 161, endPoint x: 261, endPoint y: 159, distance: 45.5
click at [261, 159] on div "[DATE] Circular Motion Lesson 60 • 6:05 PM • 60 min • Room 202 Distance and Dis…" at bounding box center [319, 168] width 249 height 24
click at [250, 160] on h6 "Circular Motion" at bounding box center [253, 159] width 74 height 7
drag, startPoint x: 215, startPoint y: 159, endPoint x: 242, endPoint y: 159, distance: 27.5
click at [242, 159] on div "[DATE] Circular Motion Lesson 60 • 6:05 PM • 60 min • Room 202 Distance and Dis…" at bounding box center [319, 168] width 249 height 24
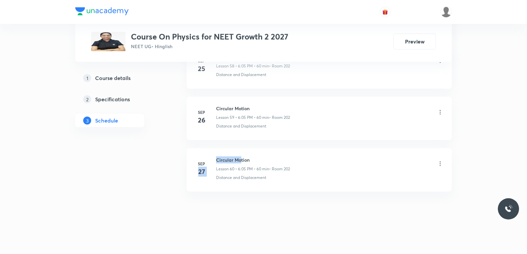
click at [232, 160] on h6 "Circular Motion" at bounding box center [253, 159] width 74 height 7
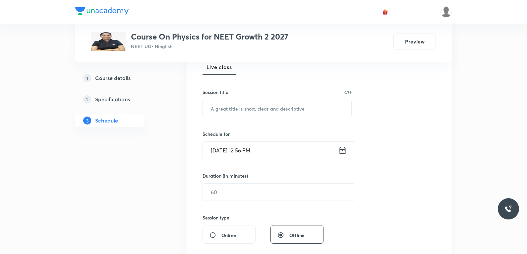
scroll to position [232, 0]
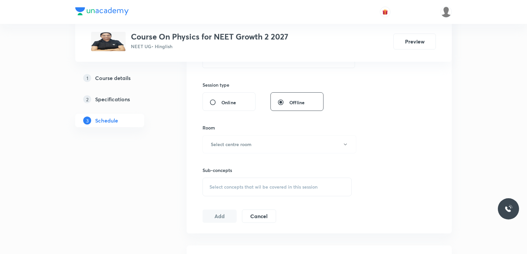
click at [270, 194] on div "Select concepts that wil be covered in this session" at bounding box center [277, 186] width 149 height 19
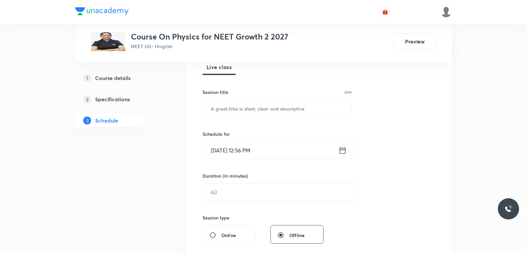
scroll to position [313, 0]
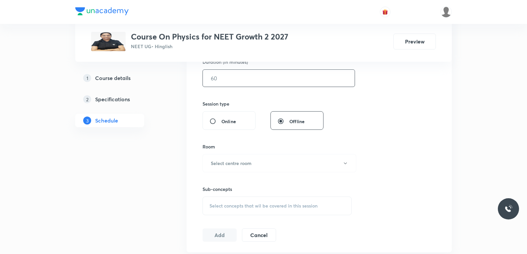
scroll to position [81, 0]
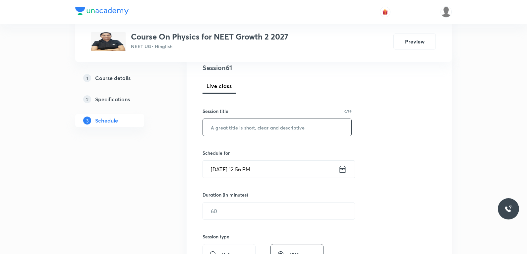
click at [262, 128] on input "text" at bounding box center [277, 127] width 149 height 17
paste input "collision"
type input "Momentum & Collision"
click at [228, 174] on input "[DATE] 12:56 PM" at bounding box center [271, 169] width 136 height 17
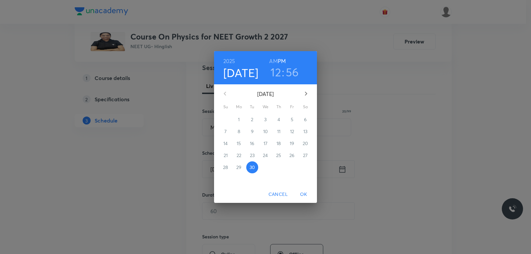
click at [270, 75] on div "12 : 56" at bounding box center [284, 72] width 46 height 14
click at [274, 73] on h3 "12" at bounding box center [275, 72] width 11 height 14
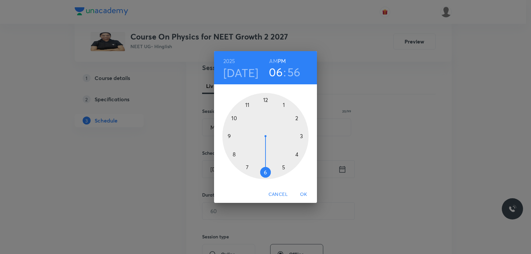
drag, startPoint x: 265, startPoint y: 101, endPoint x: 266, endPoint y: 171, distance: 69.7
click at [266, 171] on div at bounding box center [265, 136] width 86 height 86
drag, startPoint x: 255, startPoint y: 103, endPoint x: 285, endPoint y: 103, distance: 29.5
click at [285, 103] on div at bounding box center [265, 136] width 86 height 86
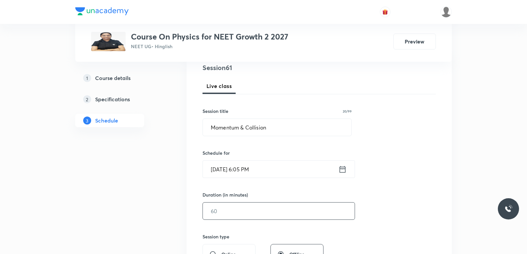
drag, startPoint x: 218, startPoint y: 210, endPoint x: 424, endPoint y: 204, distance: 205.7
click at [220, 211] on input "text" at bounding box center [279, 210] width 152 height 17
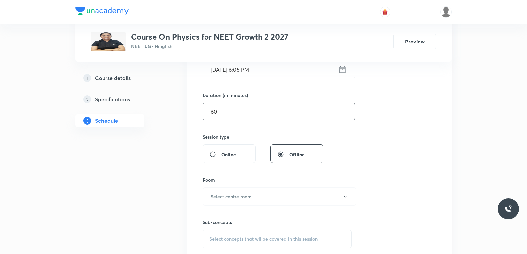
scroll to position [246, 0]
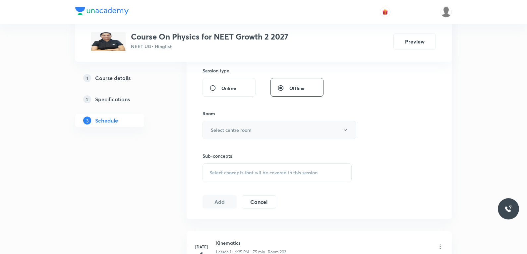
type input "60"
click at [279, 131] on button "Select centre room" at bounding box center [280, 130] width 154 height 18
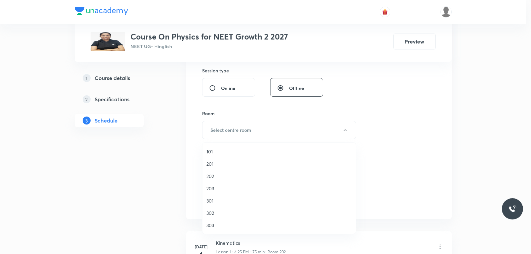
click at [214, 176] on span "202" at bounding box center [278, 175] width 145 height 7
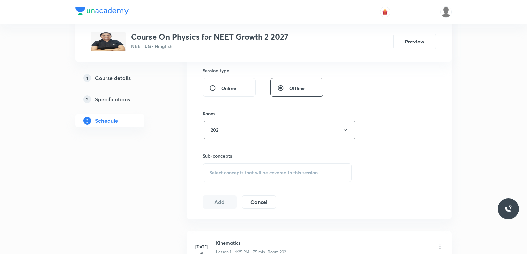
click at [287, 170] on span "Select concepts that wil be covered in this session" at bounding box center [264, 172] width 108 height 5
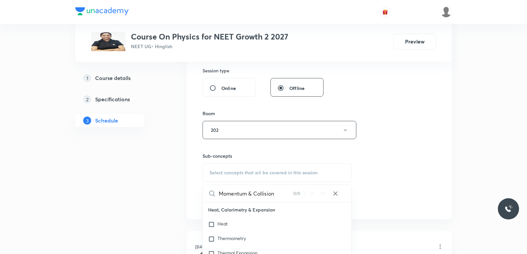
scroll to position [346, 0]
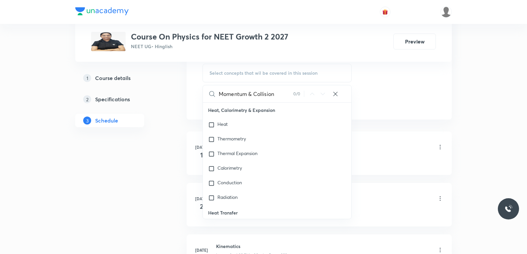
click at [246, 95] on input "Momentum & Collision" at bounding box center [256, 93] width 75 height 17
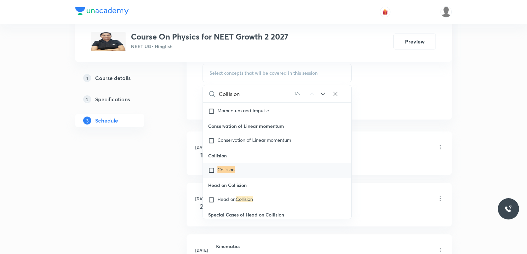
type input "Collision"
click at [222, 172] on mark "Collision" at bounding box center [226, 169] width 17 height 6
checkbox input "true"
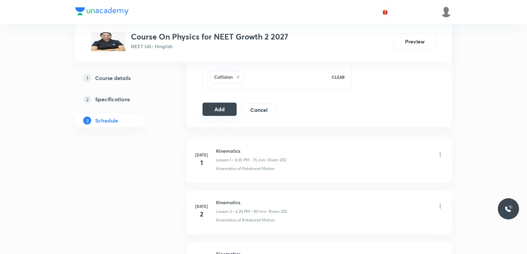
click at [218, 112] on button "Add" at bounding box center [220, 108] width 34 height 13
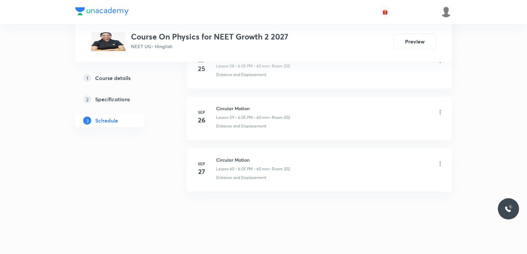
scroll to position [3058, 0]
